Goal: Transaction & Acquisition: Purchase product/service

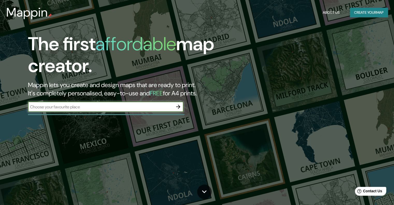
click at [176, 107] on icon "button" at bounding box center [178, 107] width 4 height 4
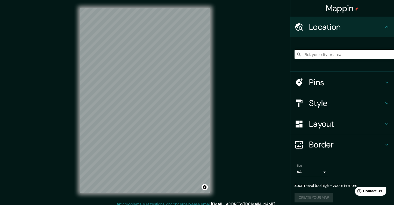
drag, startPoint x: 220, startPoint y: 145, endPoint x: 214, endPoint y: 145, distance: 6.7
click at [214, 145] on div "Mappin Location Pins Style Layout Border Choose a border. Hint : you can make l…" at bounding box center [197, 104] width 394 height 209
click at [323, 55] on input "Pick your city or area" at bounding box center [345, 54] width 100 height 9
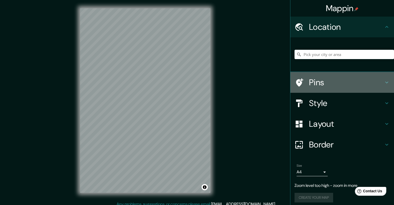
click at [385, 83] on icon at bounding box center [386, 83] width 3 height 2
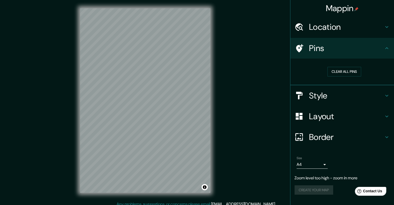
click at [384, 93] on icon at bounding box center [387, 96] width 6 height 6
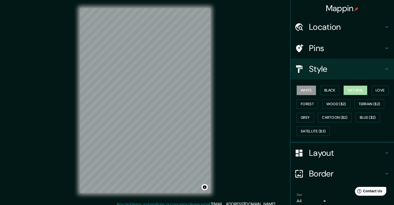
click at [358, 92] on button "Natural" at bounding box center [356, 91] width 24 height 10
click at [333, 106] on button "Wood ($2)" at bounding box center [336, 104] width 28 height 10
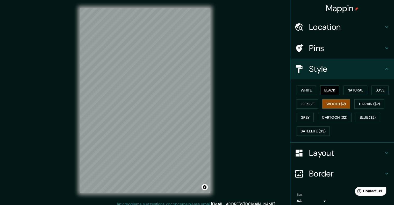
click at [326, 91] on button "Black" at bounding box center [329, 91] width 19 height 10
click at [303, 89] on button "White" at bounding box center [306, 91] width 19 height 10
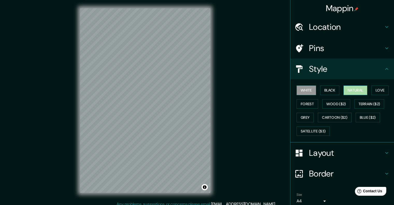
click at [350, 92] on button "Natural" at bounding box center [356, 91] width 24 height 10
click at [384, 29] on icon at bounding box center [387, 27] width 6 height 6
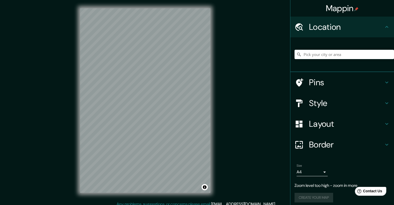
click at [384, 29] on icon at bounding box center [387, 27] width 6 height 6
click at [384, 119] on div "Layout" at bounding box center [343, 124] width 104 height 21
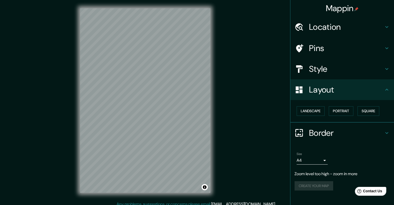
click at [387, 67] on icon at bounding box center [387, 69] width 6 height 6
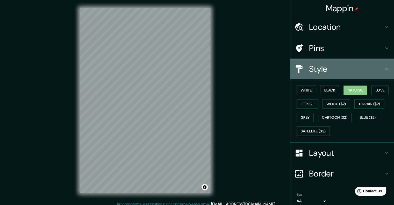
click at [384, 69] on icon at bounding box center [387, 69] width 6 height 6
click at [375, 69] on h4 "Style" at bounding box center [346, 69] width 75 height 10
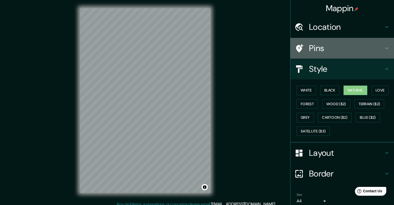
click at [386, 49] on icon at bounding box center [387, 48] width 6 height 6
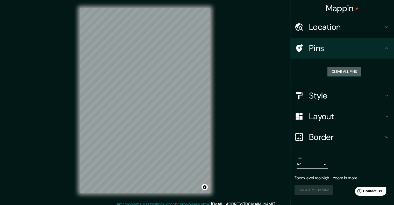
click at [348, 68] on button "Clear all pins" at bounding box center [345, 72] width 34 height 10
click at [162, 105] on div at bounding box center [163, 104] width 4 height 4
click at [134, 120] on div at bounding box center [133, 119] width 4 height 4
click at [133, 118] on div at bounding box center [133, 119] width 4 height 4
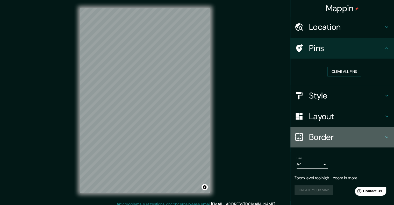
click at [388, 136] on icon at bounding box center [386, 137] width 3 height 2
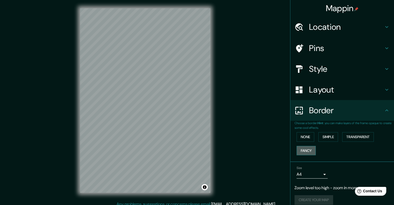
click at [306, 150] on button "Fancy" at bounding box center [306, 151] width 19 height 10
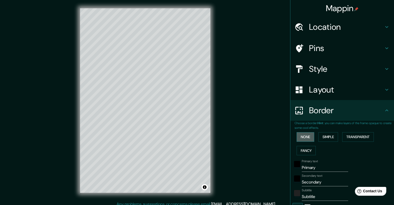
click at [303, 137] on button "None" at bounding box center [306, 137] width 18 height 10
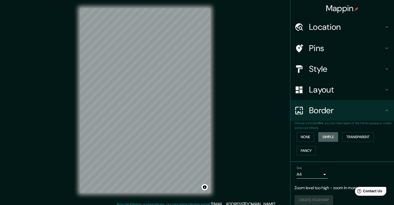
click at [326, 135] on button "Simple" at bounding box center [329, 137] width 20 height 10
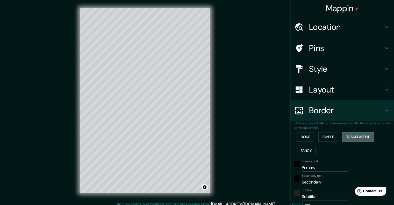
click at [355, 132] on button "Transparent" at bounding box center [358, 137] width 32 height 10
click at [152, 169] on div at bounding box center [150, 167] width 4 height 4
click at [263, 152] on div "Mappin Location Pins Style Layout Border Choose a border. Hint : you can make l…" at bounding box center [197, 104] width 394 height 209
click at [302, 152] on button "Fancy" at bounding box center [306, 151] width 19 height 10
click at [301, 143] on div "None Simple Transparent Fancy" at bounding box center [345, 143] width 100 height 27
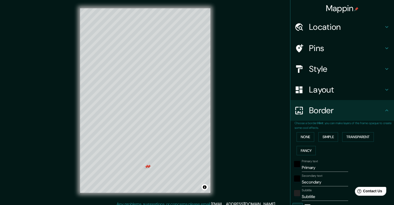
click at [366, 14] on div "Mappin" at bounding box center [343, 8] width 104 height 17
click at [355, 8] on img at bounding box center [357, 9] width 4 height 4
